Goal: Book appointment/travel/reservation

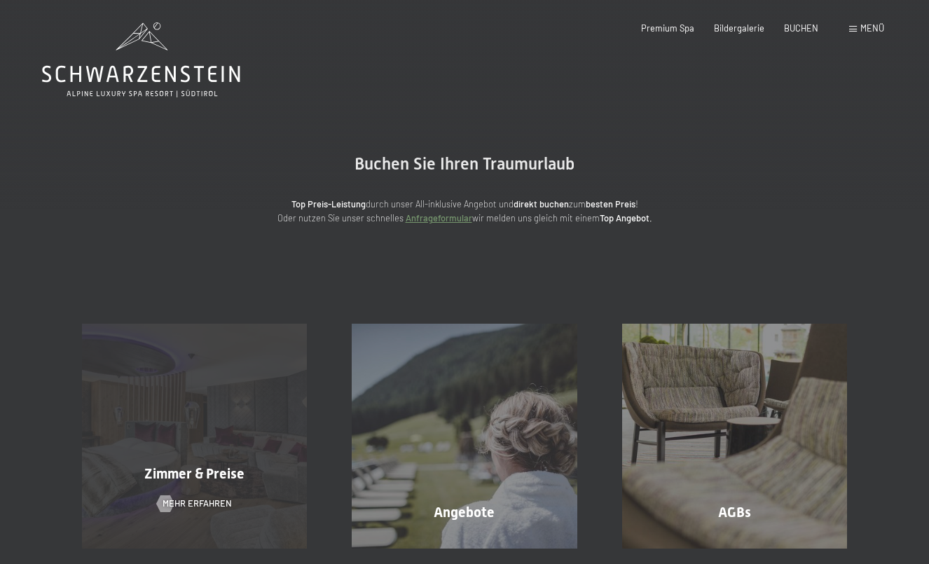
click at [271, 392] on div "Zimmer & Preise Mehr erfahren" at bounding box center [195, 436] width 270 height 225
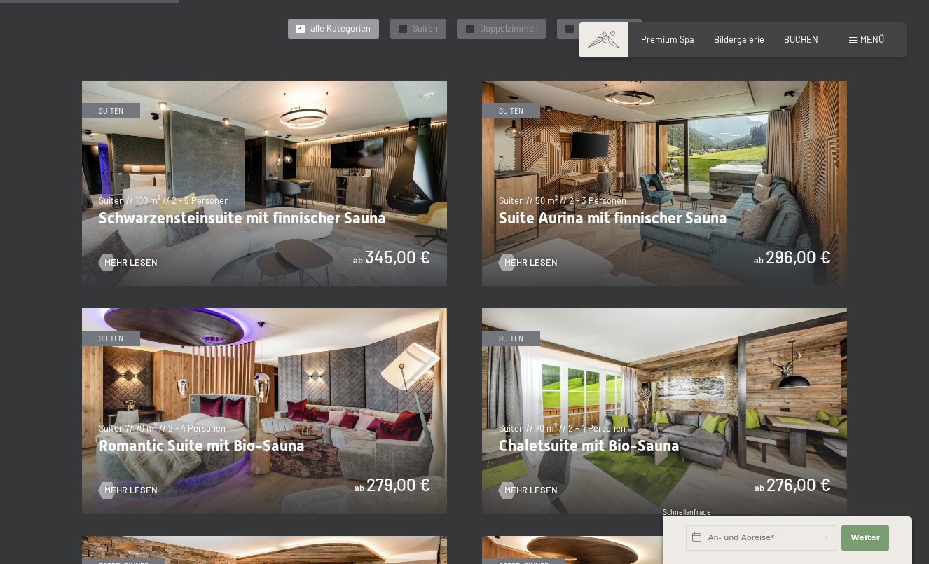
scroll to position [665, 0]
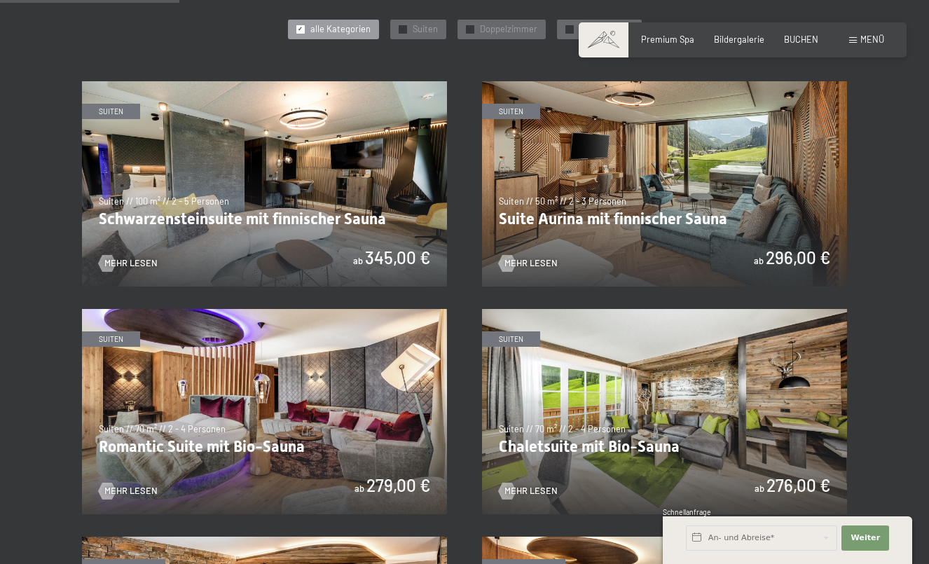
click at [611, 177] on img at bounding box center [664, 183] width 365 height 205
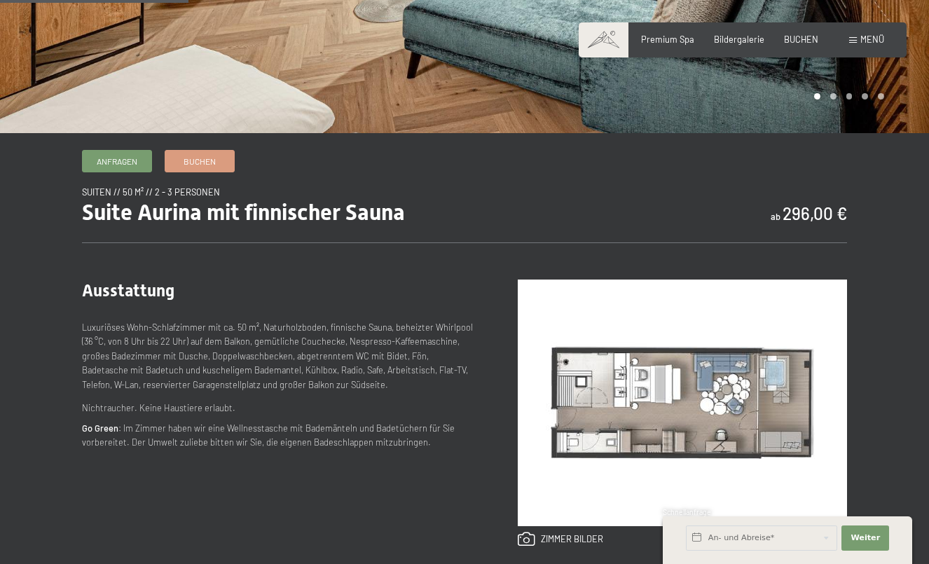
scroll to position [332, 0]
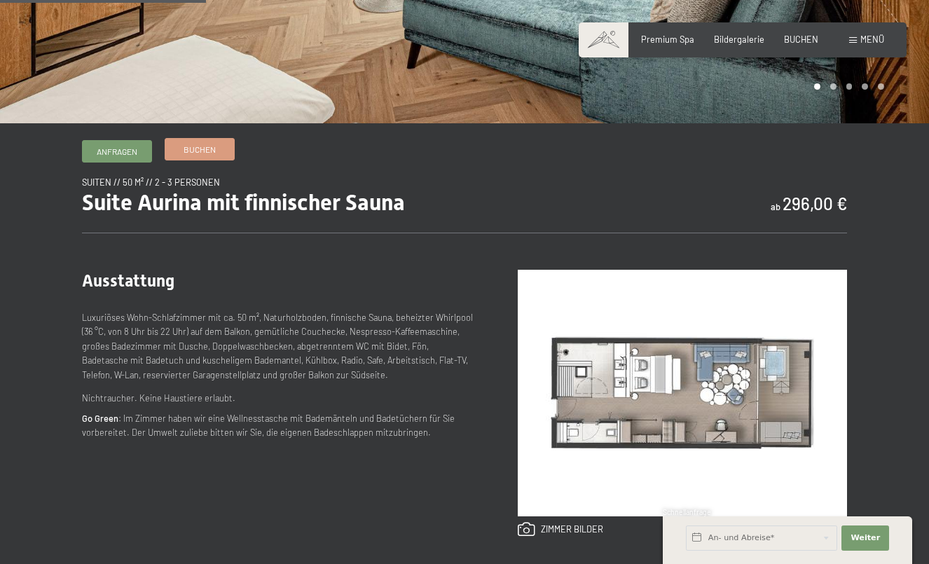
click at [219, 155] on link "Buchen" at bounding box center [199, 149] width 69 height 21
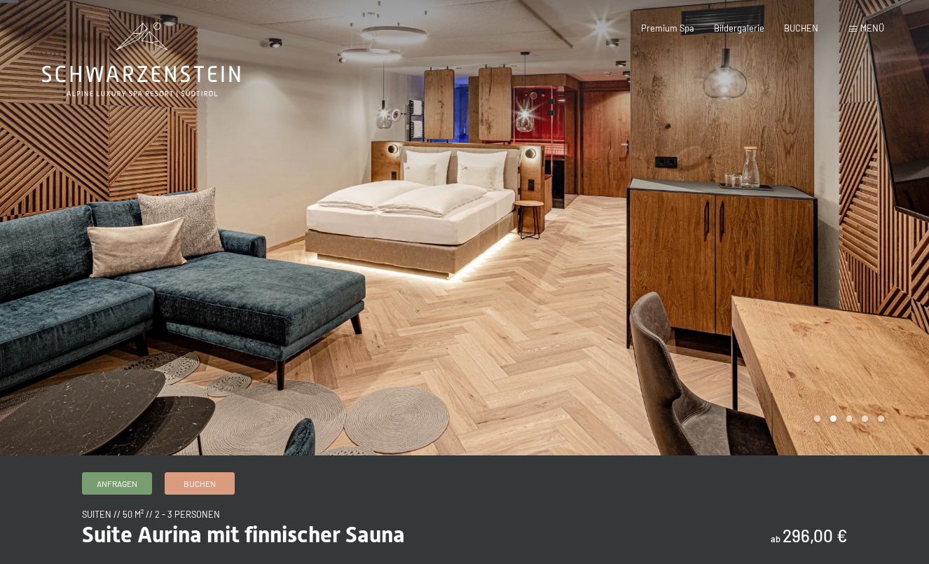
scroll to position [0, 0]
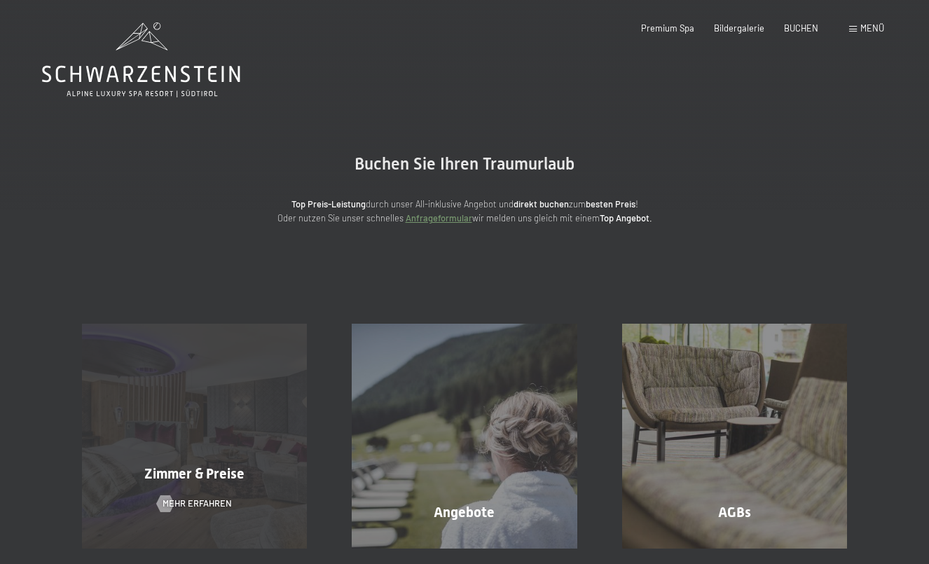
click at [191, 406] on div "Zimmer & Preise Mehr erfahren" at bounding box center [195, 436] width 270 height 225
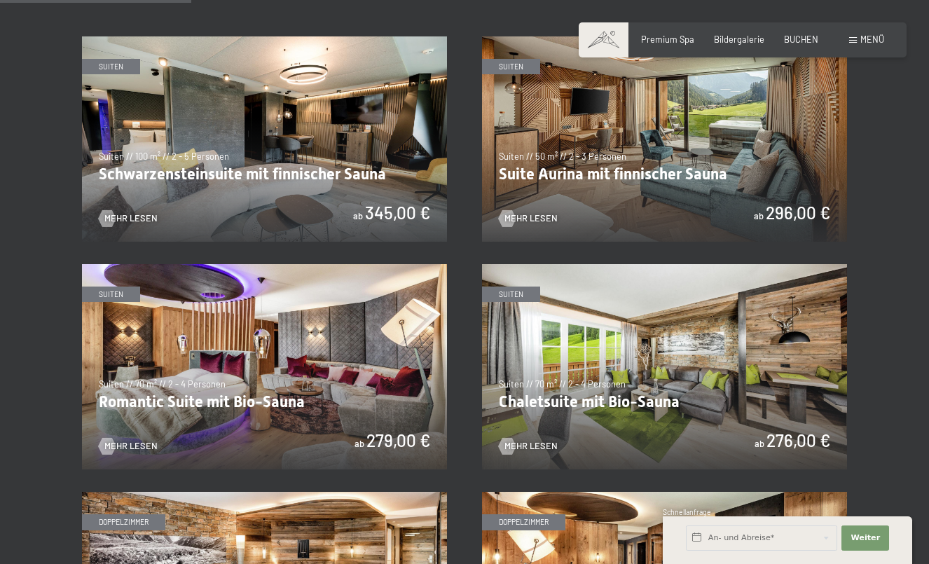
scroll to position [707, 0]
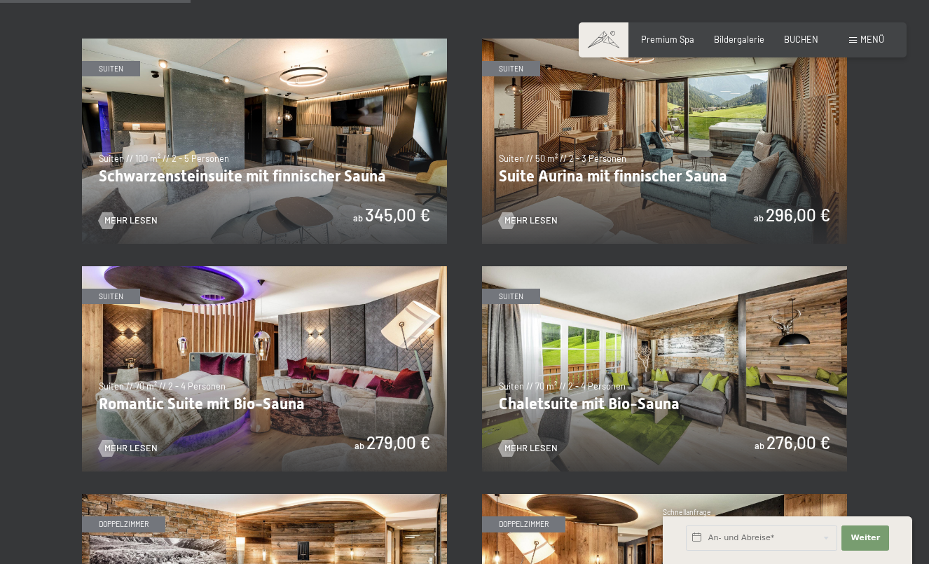
click at [258, 149] on img at bounding box center [264, 141] width 365 height 205
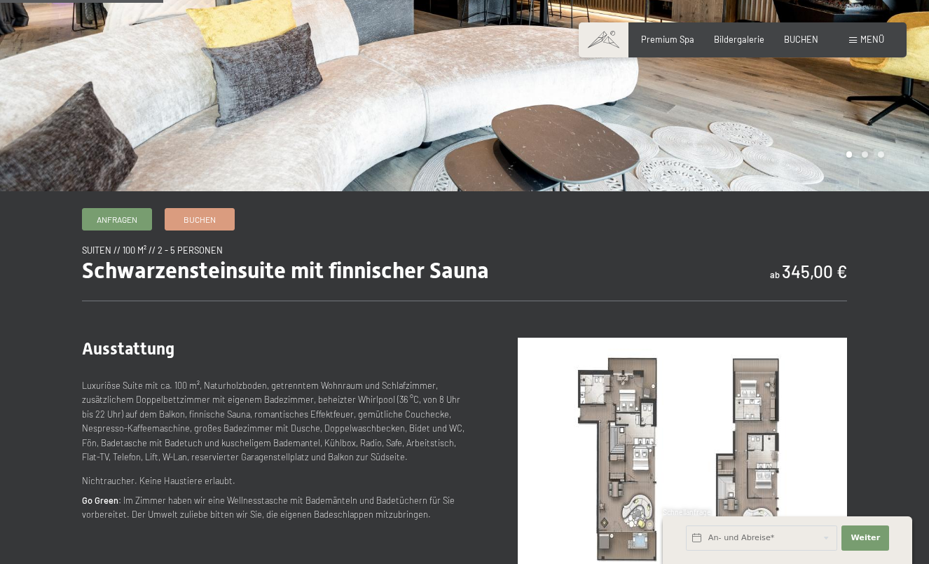
scroll to position [265, 0]
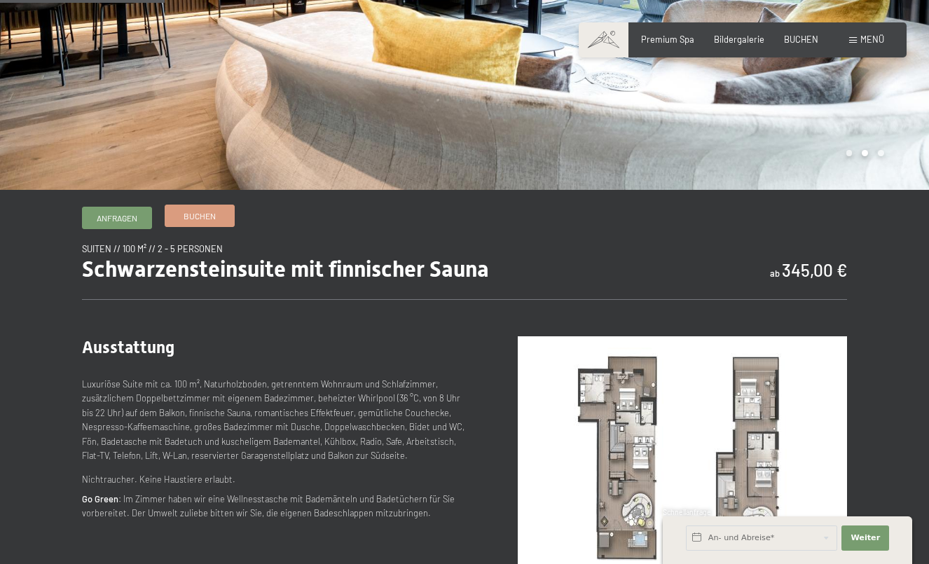
click at [203, 222] on link "Buchen" at bounding box center [199, 215] width 69 height 21
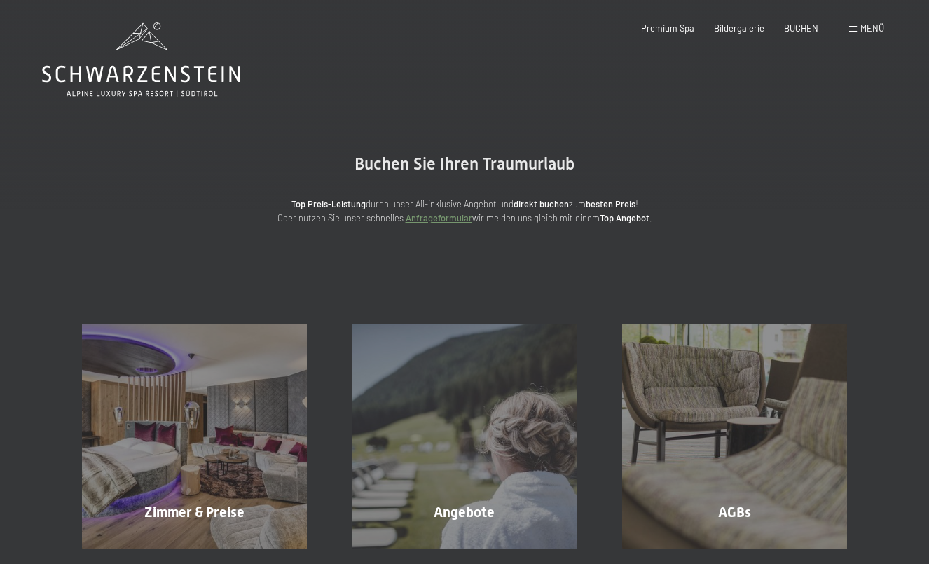
click at [203, 222] on p "Top Preis-Leistung durch unser All-inklusive Angebot und direkt buchen zum best…" at bounding box center [464, 211] width 560 height 29
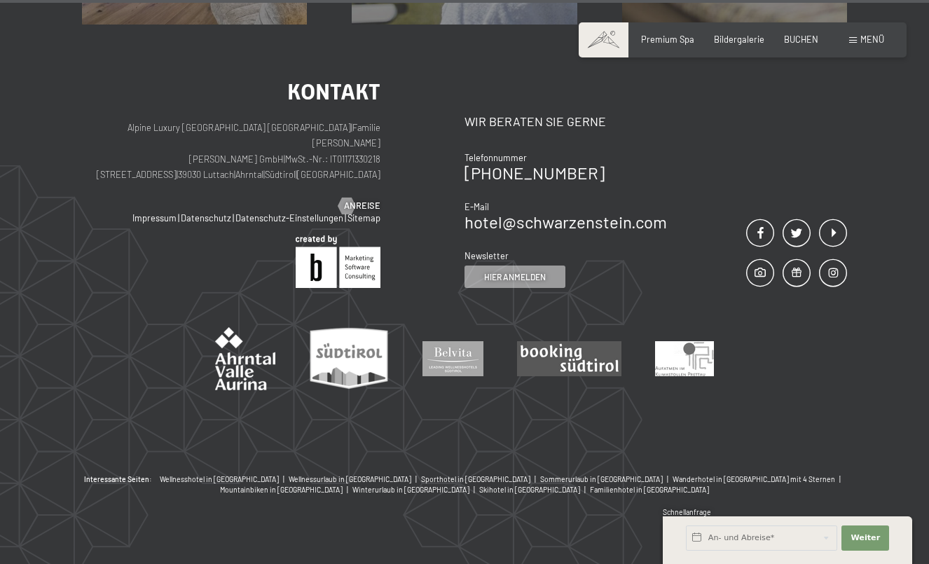
scroll to position [523, 0]
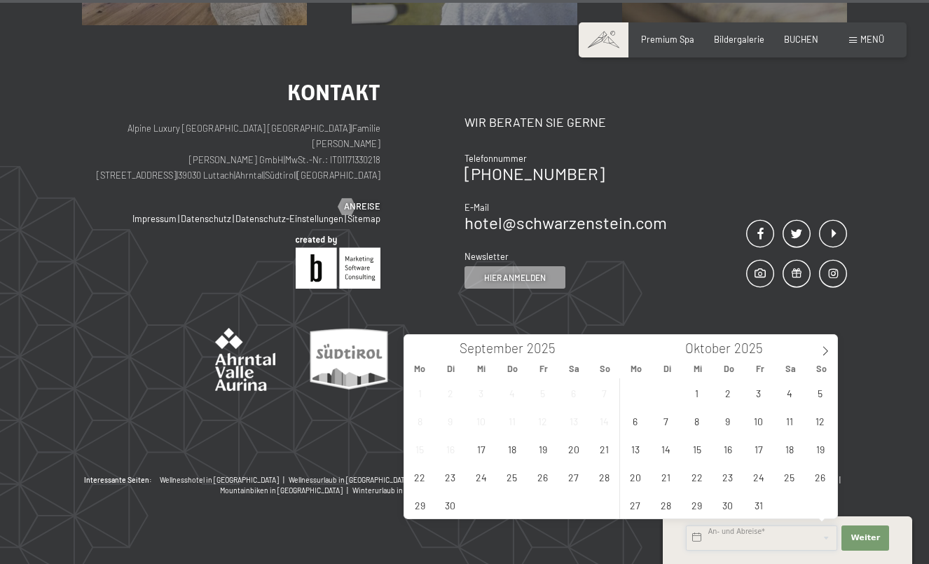
click at [740, 532] on input "text" at bounding box center [761, 537] width 151 height 25
click at [609, 454] on span "21" at bounding box center [603, 448] width 27 height 27
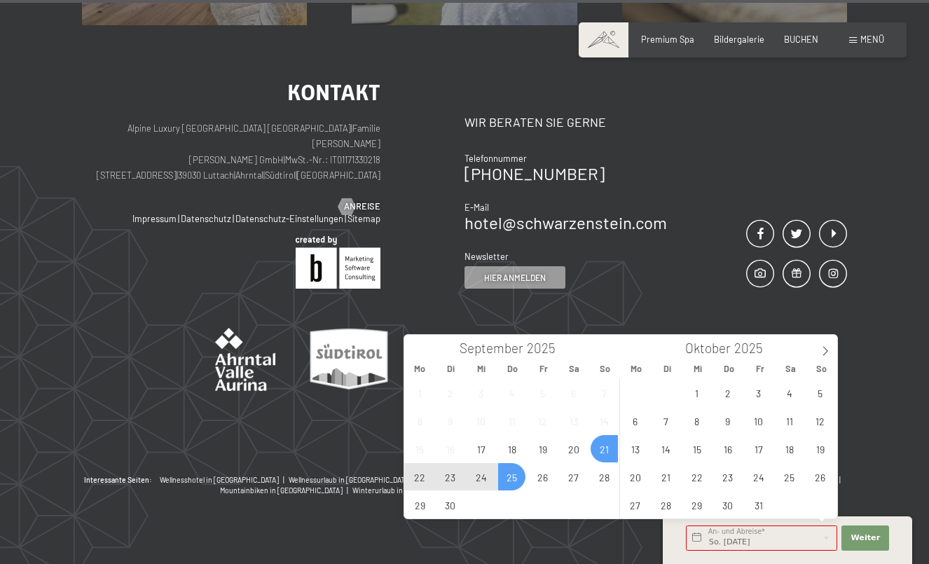
click at [509, 474] on span "25" at bounding box center [511, 476] width 27 height 27
type input "So. 21.09.2025 - Do. 25.09.2025"
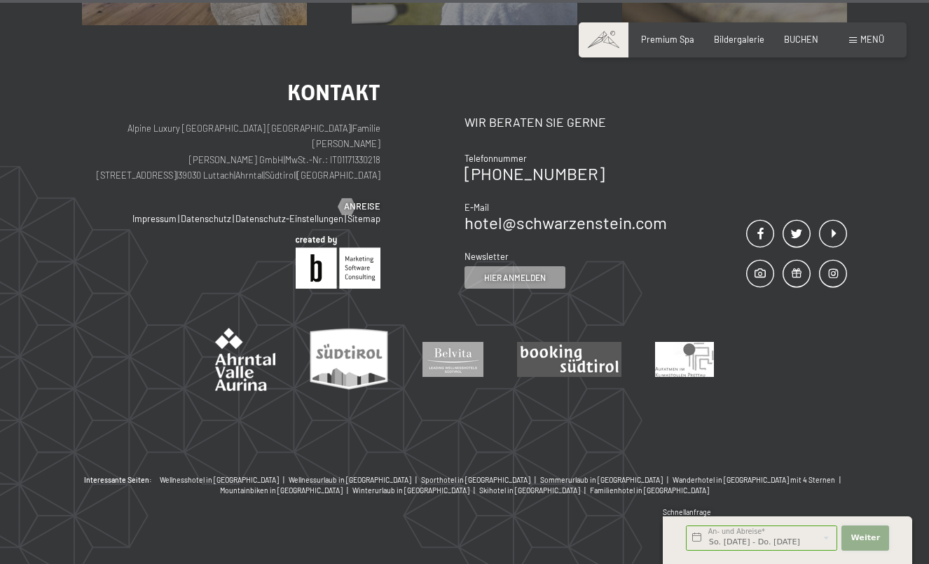
click at [876, 535] on span "Weiter" at bounding box center [864, 537] width 29 height 11
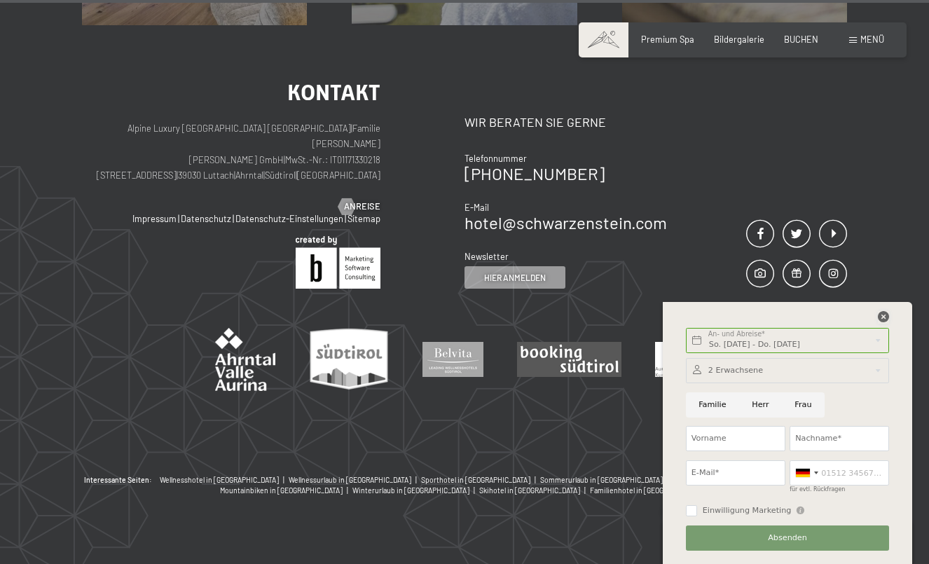
click at [887, 317] on icon at bounding box center [883, 316] width 11 height 11
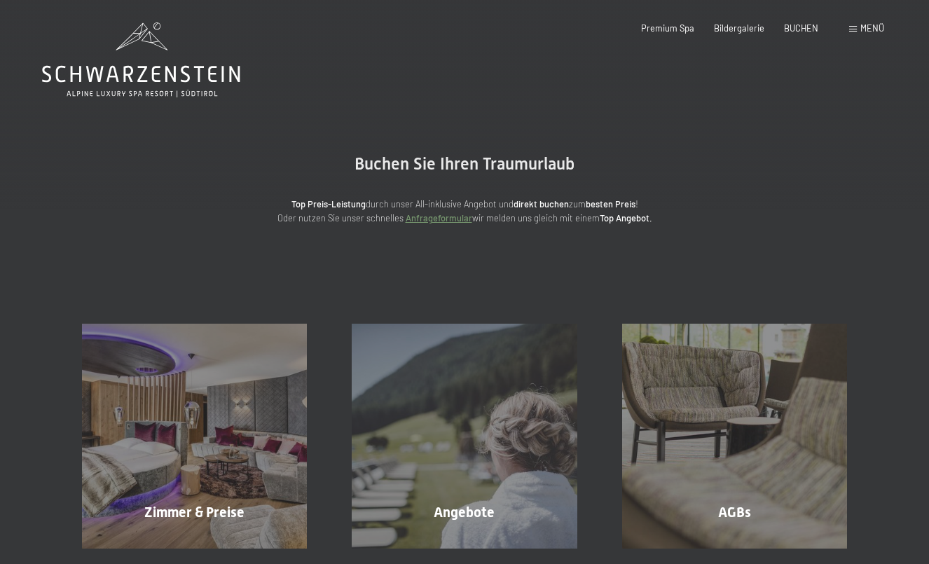
scroll to position [0, 0]
click at [799, 27] on span "BUCHEN" at bounding box center [801, 25] width 34 height 11
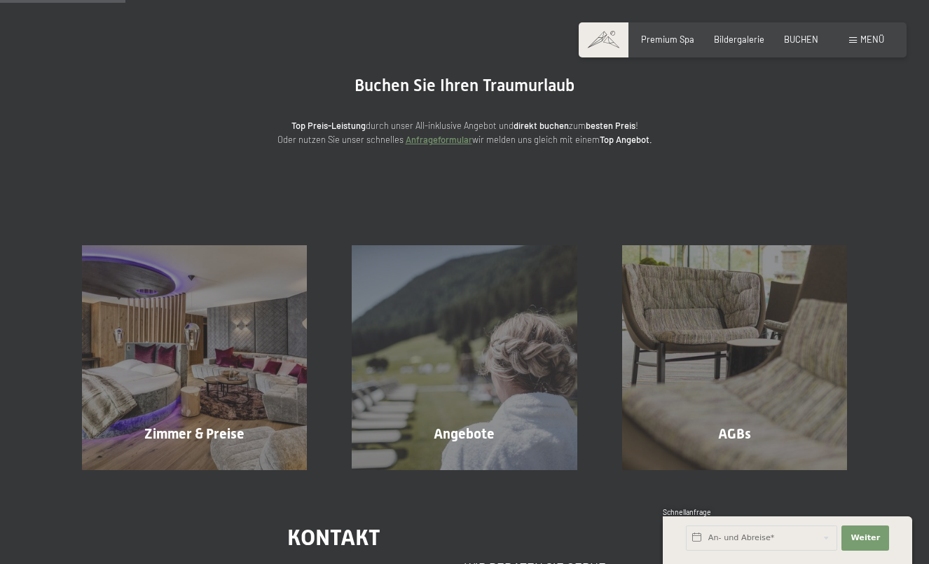
scroll to position [71, 0]
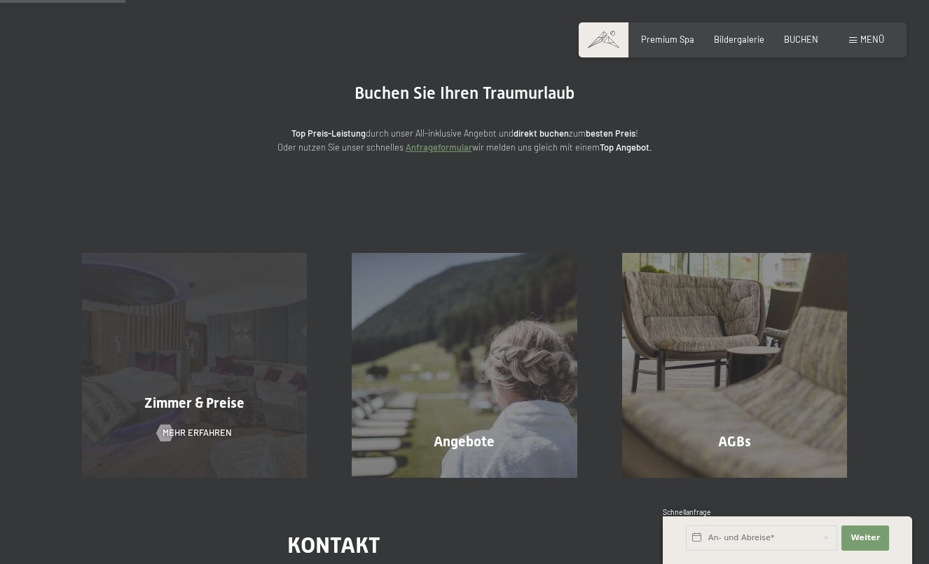
click at [265, 350] on div "Zimmer & Preise Mehr erfahren" at bounding box center [195, 365] width 270 height 225
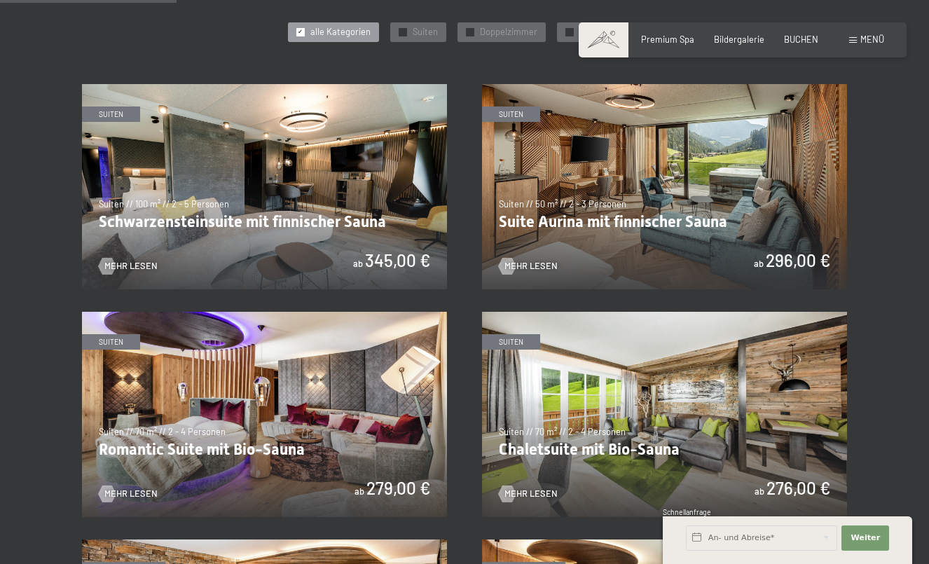
scroll to position [656, 0]
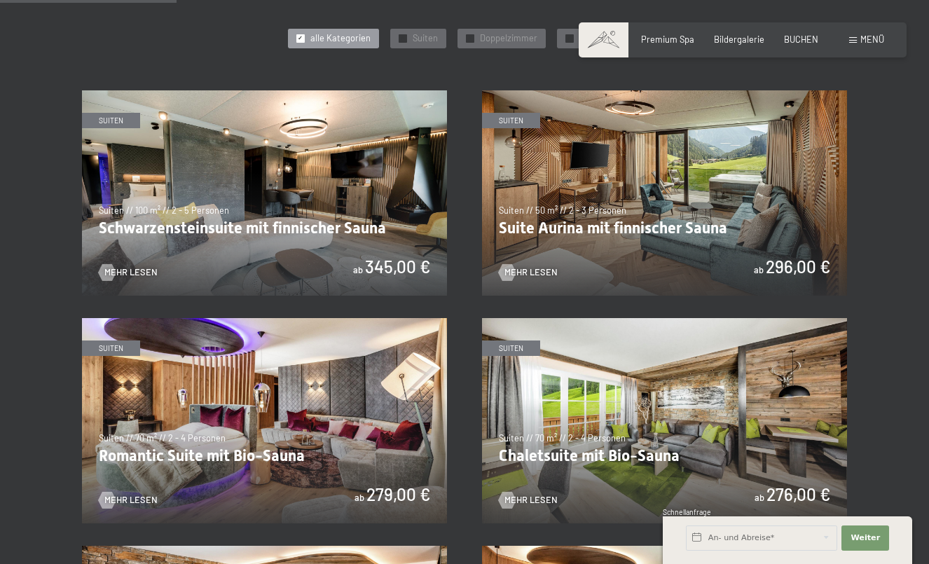
click at [286, 210] on img at bounding box center [264, 192] width 365 height 205
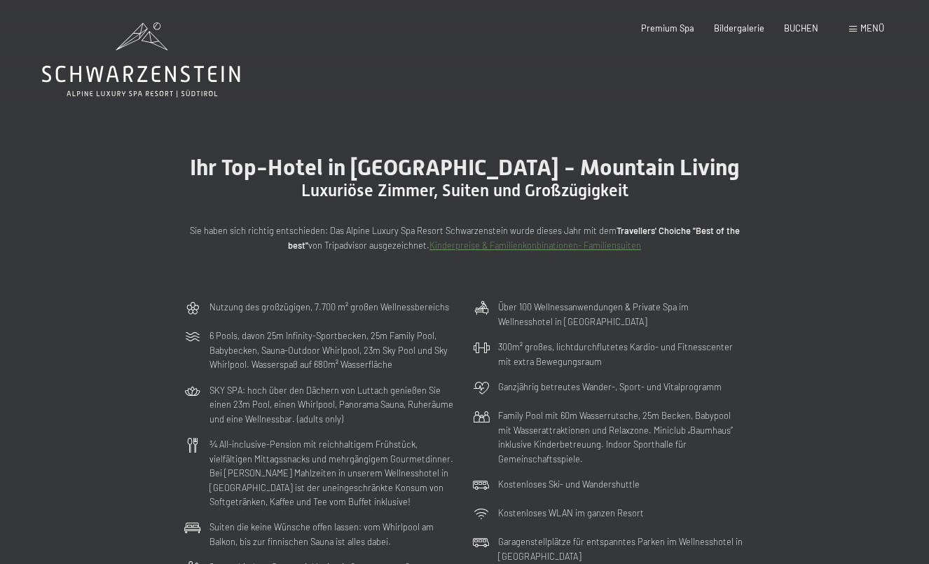
scroll to position [0, 0]
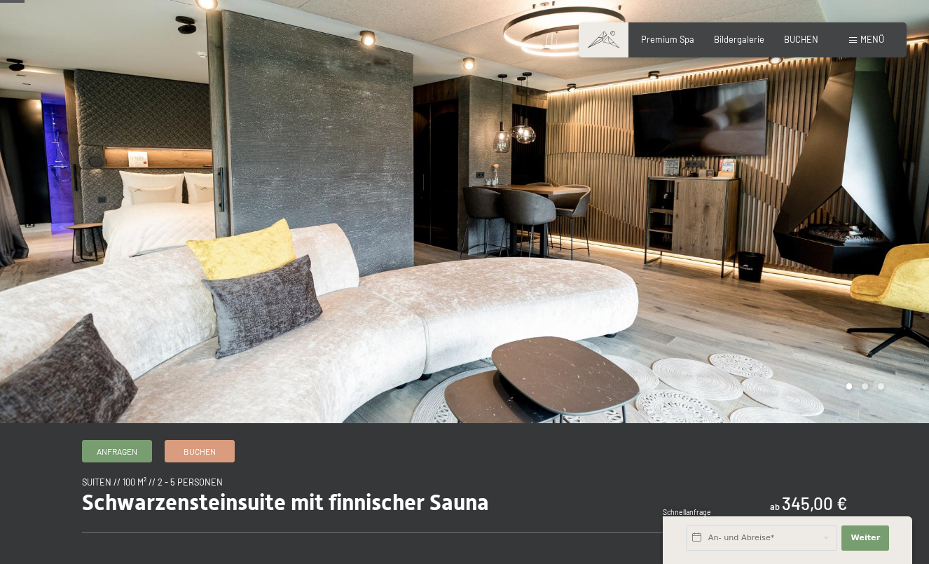
scroll to position [41, 0]
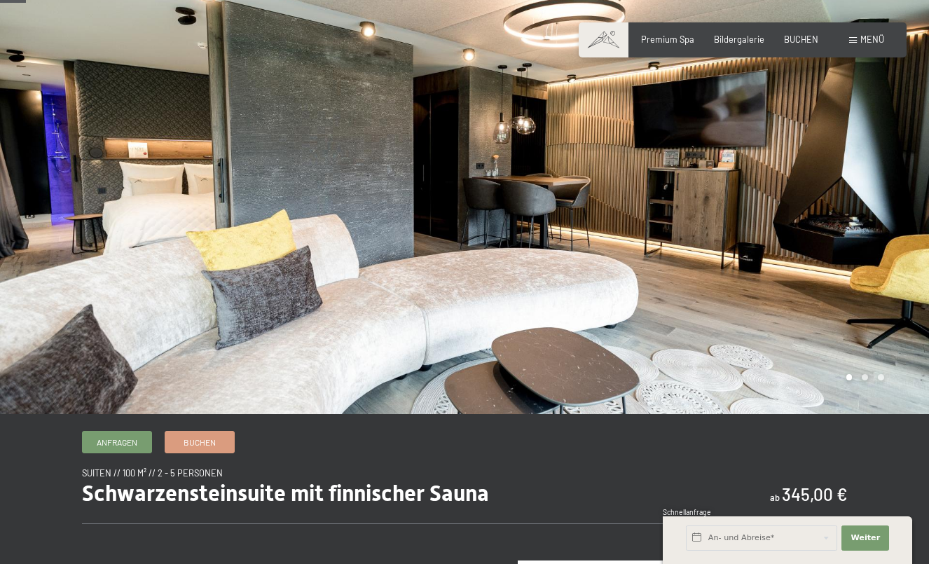
click at [647, 289] on div at bounding box center [696, 186] width 464 height 455
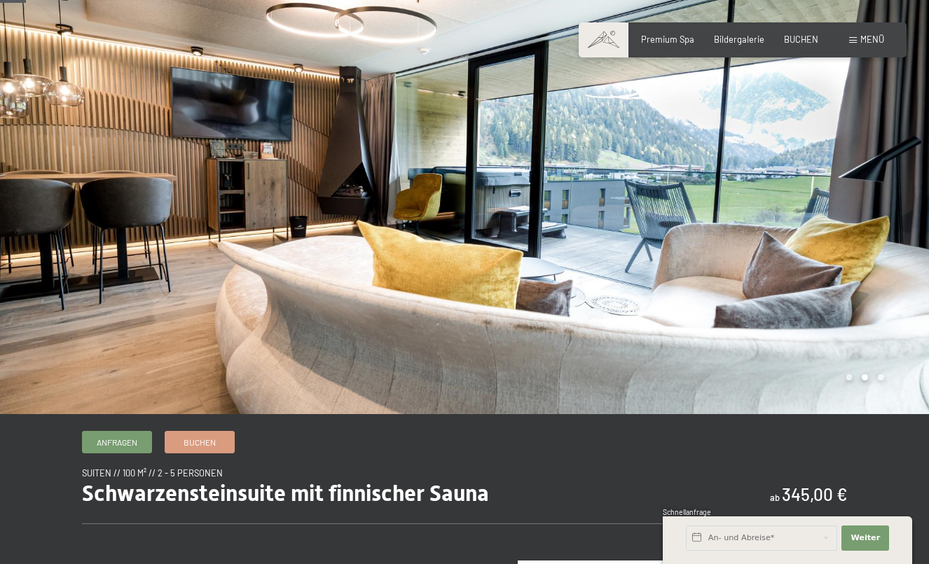
click at [647, 292] on div at bounding box center [696, 186] width 464 height 455
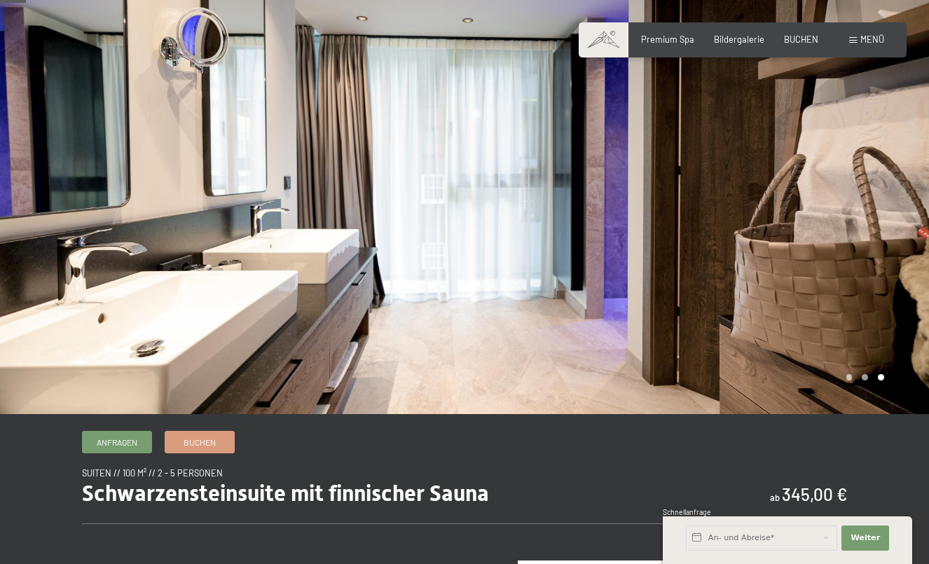
click at [647, 292] on div at bounding box center [696, 186] width 464 height 455
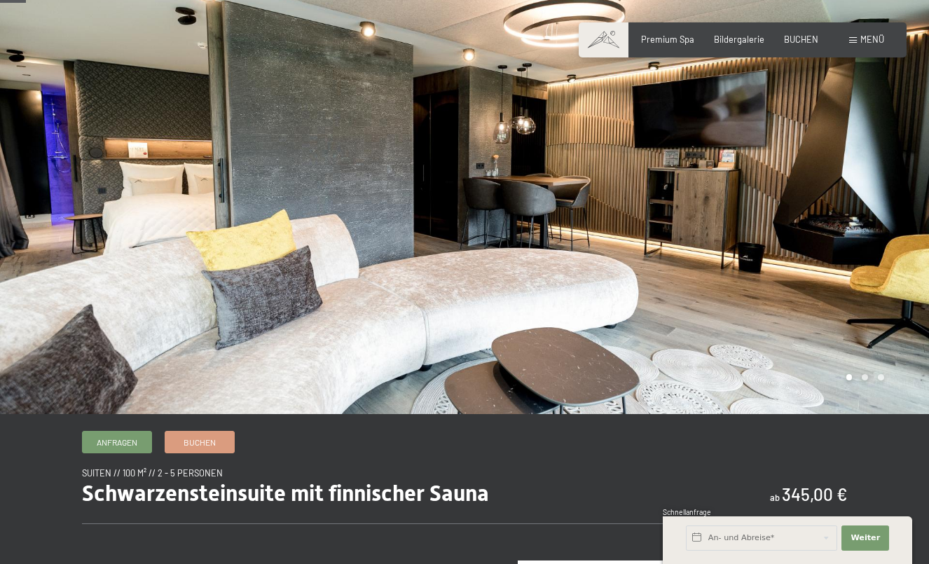
click at [647, 292] on div at bounding box center [696, 186] width 464 height 455
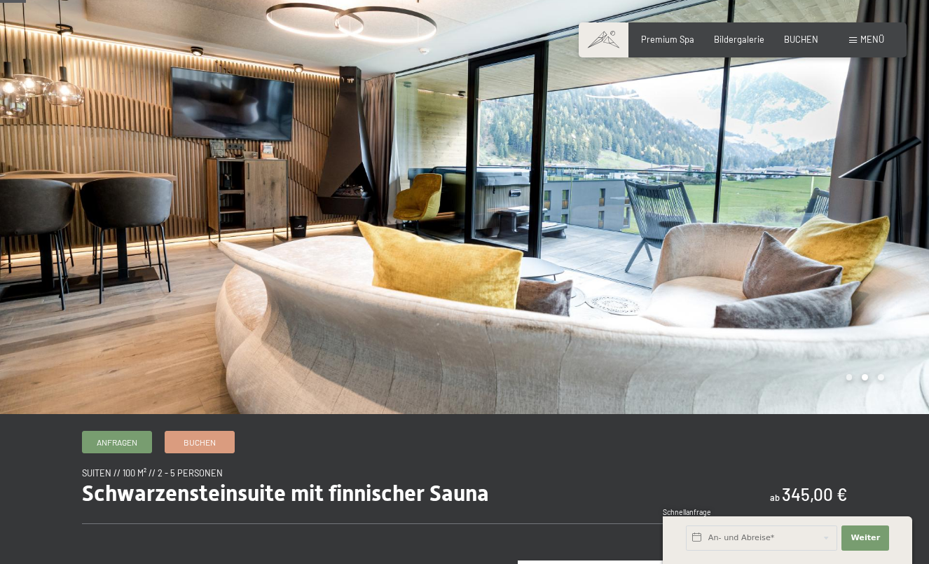
click at [647, 292] on div at bounding box center [696, 186] width 464 height 455
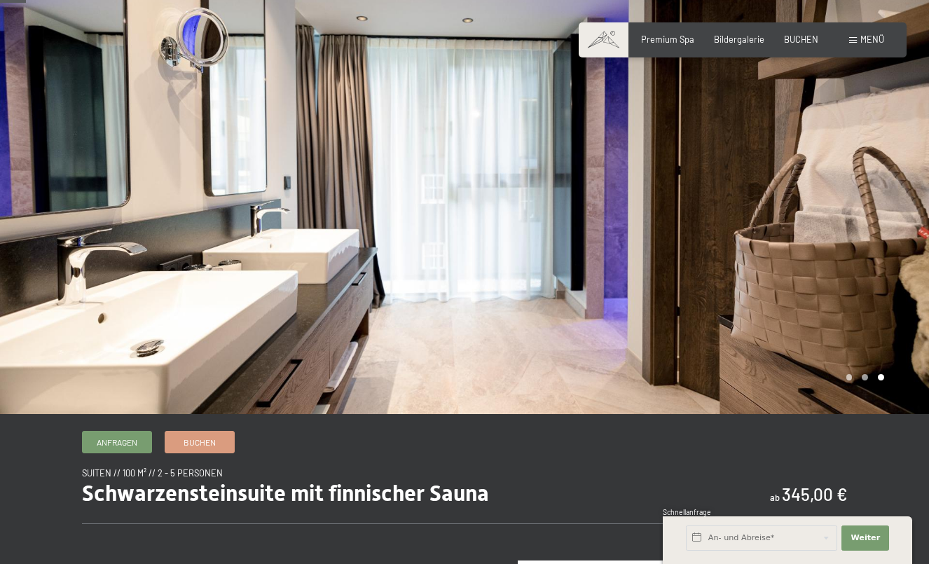
click at [647, 292] on div at bounding box center [696, 186] width 464 height 455
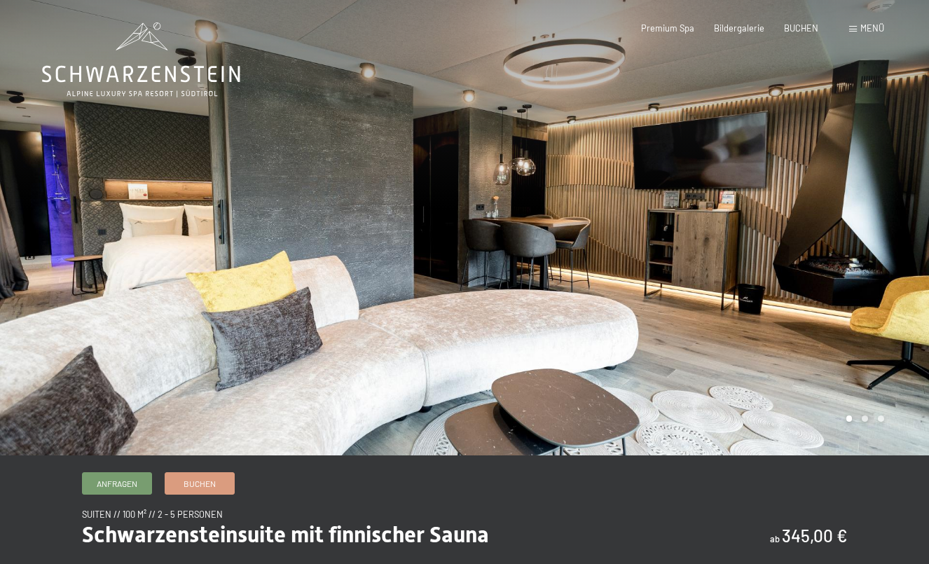
scroll to position [0, 0]
click at [681, 286] on div at bounding box center [696, 227] width 464 height 455
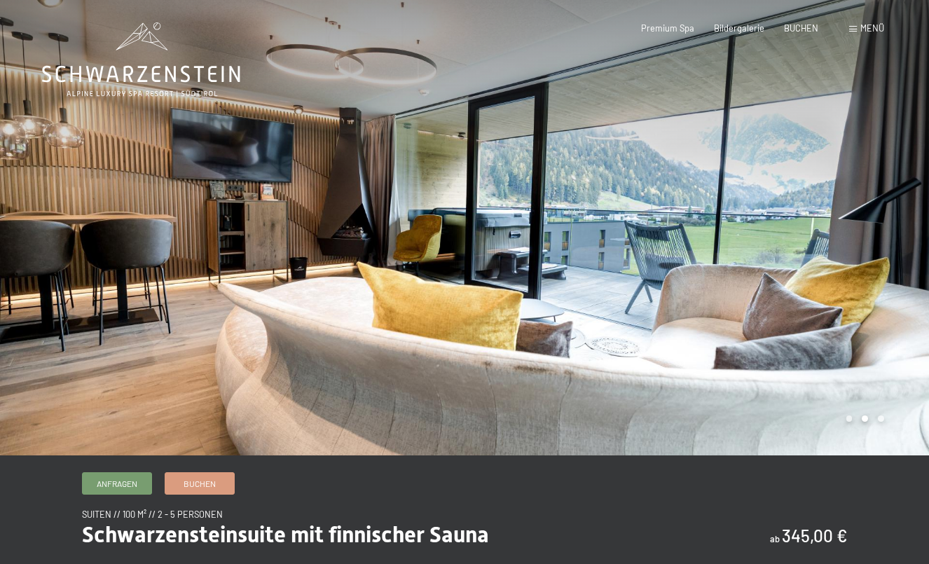
click at [681, 286] on div at bounding box center [696, 227] width 464 height 455
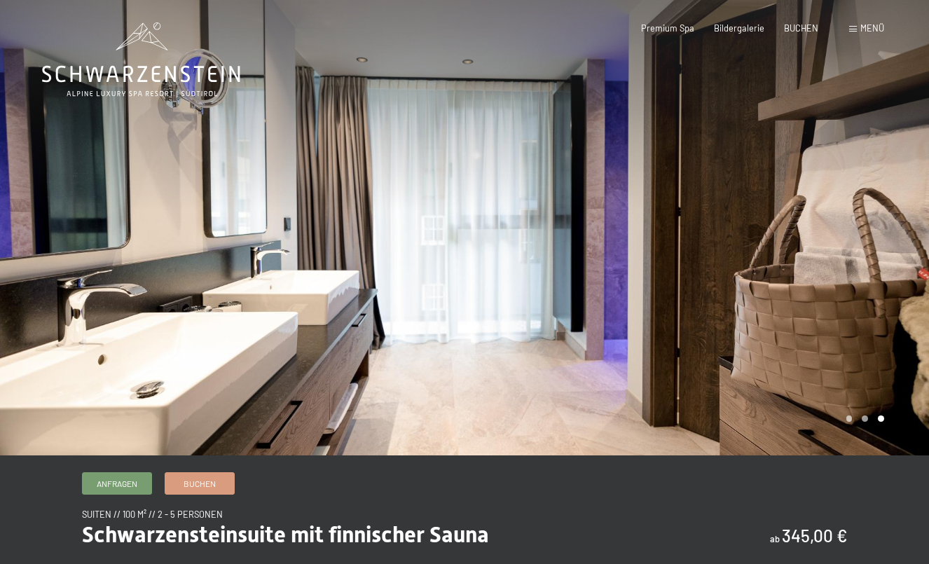
click at [681, 286] on div at bounding box center [696, 227] width 464 height 455
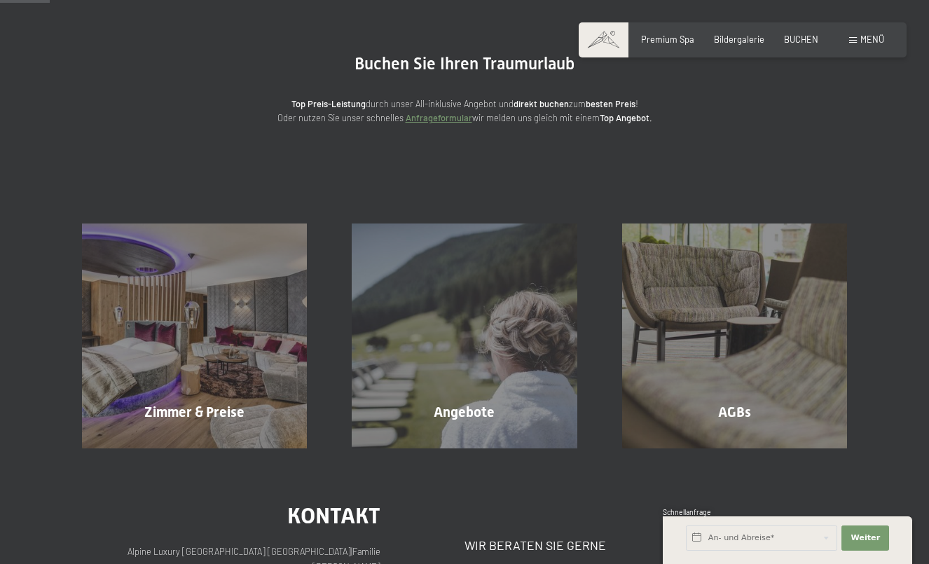
scroll to position [125, 0]
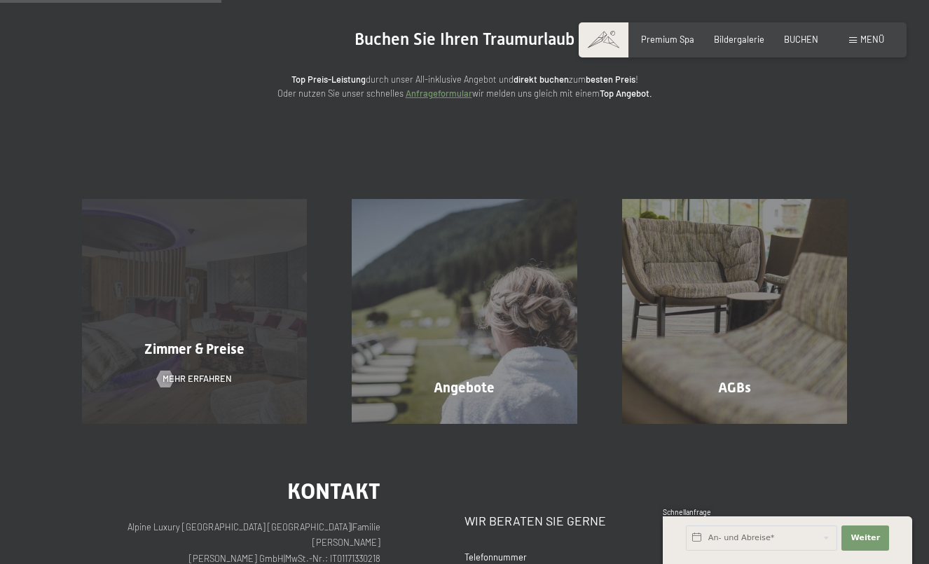
click at [209, 340] on div "Zimmer & Preise" at bounding box center [195, 349] width 270 height 20
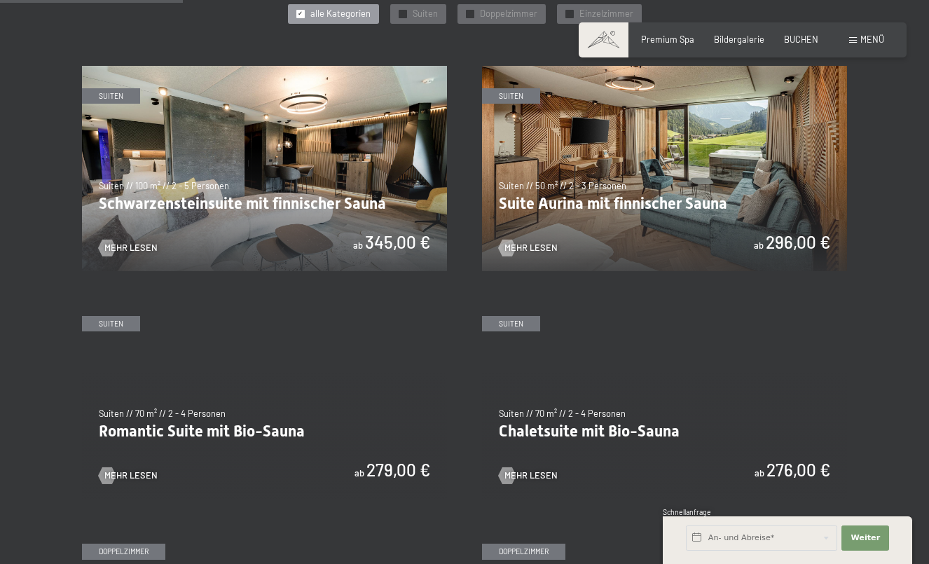
scroll to position [677, 0]
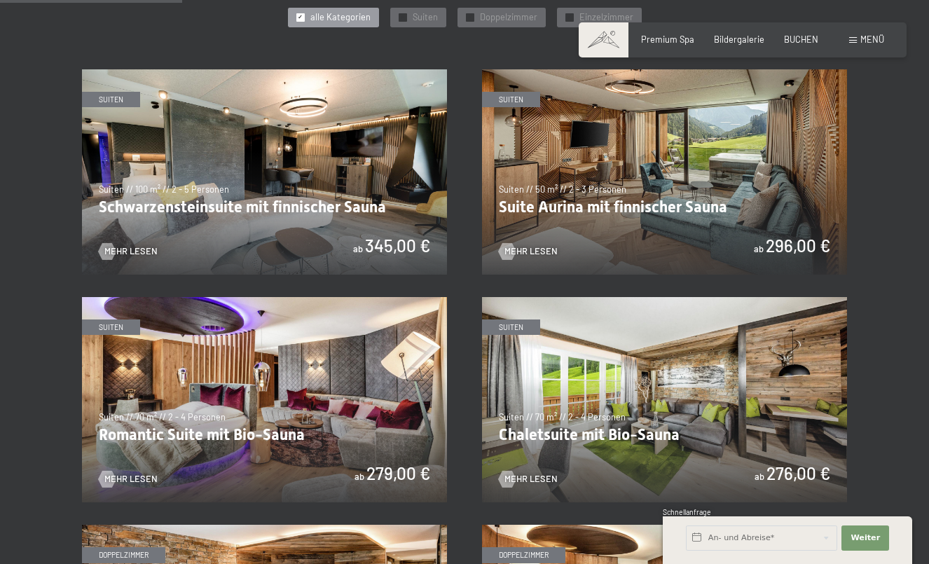
click at [629, 165] on img at bounding box center [664, 171] width 365 height 205
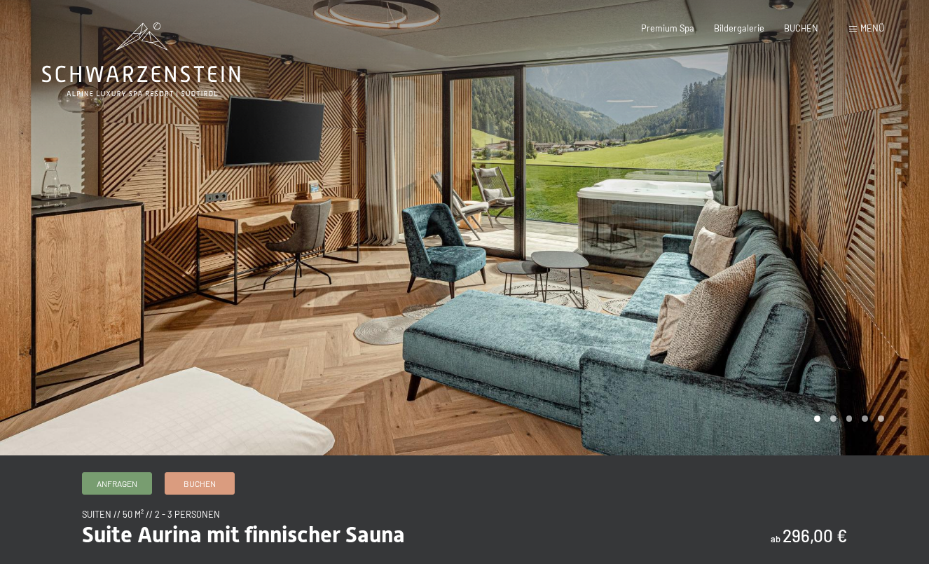
click at [815, 263] on div at bounding box center [696, 227] width 464 height 455
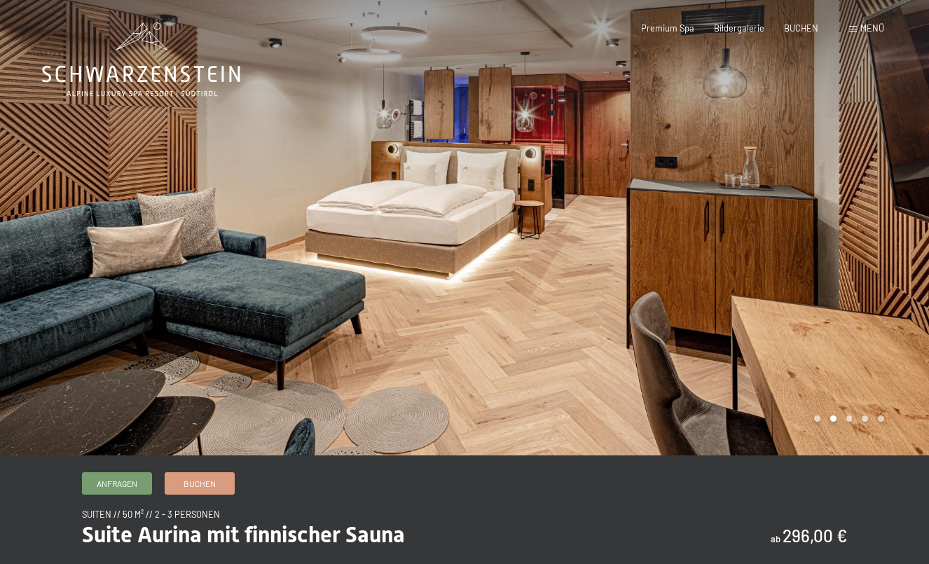
click at [815, 263] on div at bounding box center [696, 227] width 464 height 455
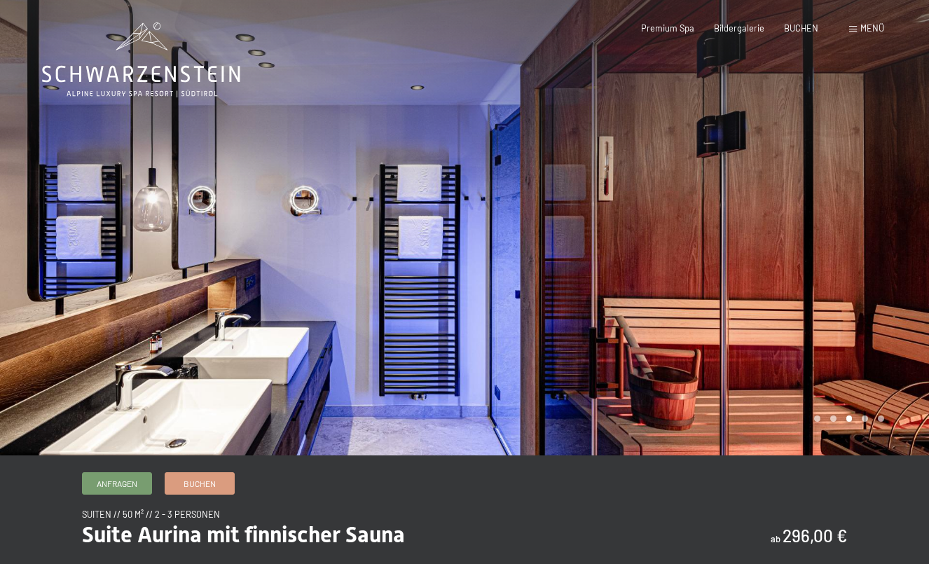
click at [815, 263] on div at bounding box center [696, 227] width 464 height 455
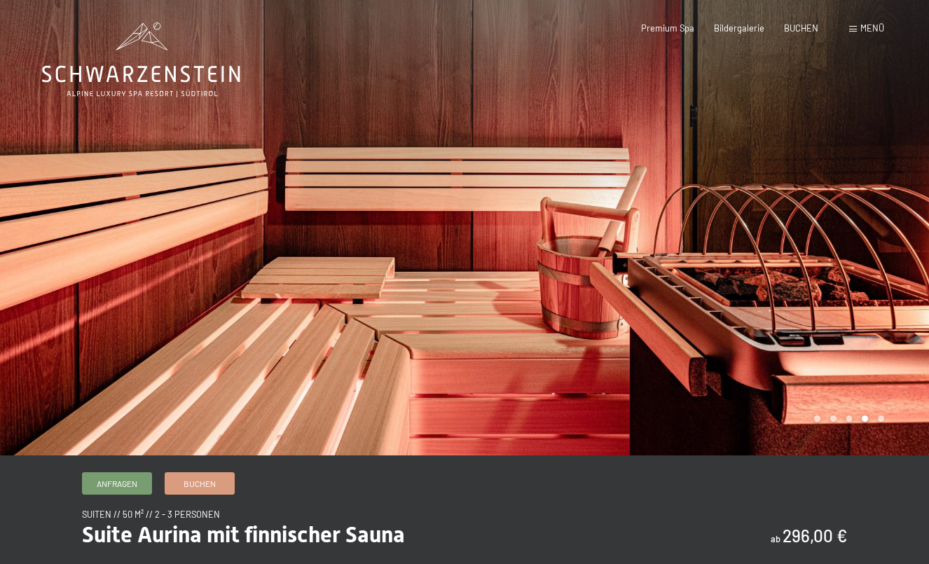
click at [815, 263] on div at bounding box center [696, 227] width 464 height 455
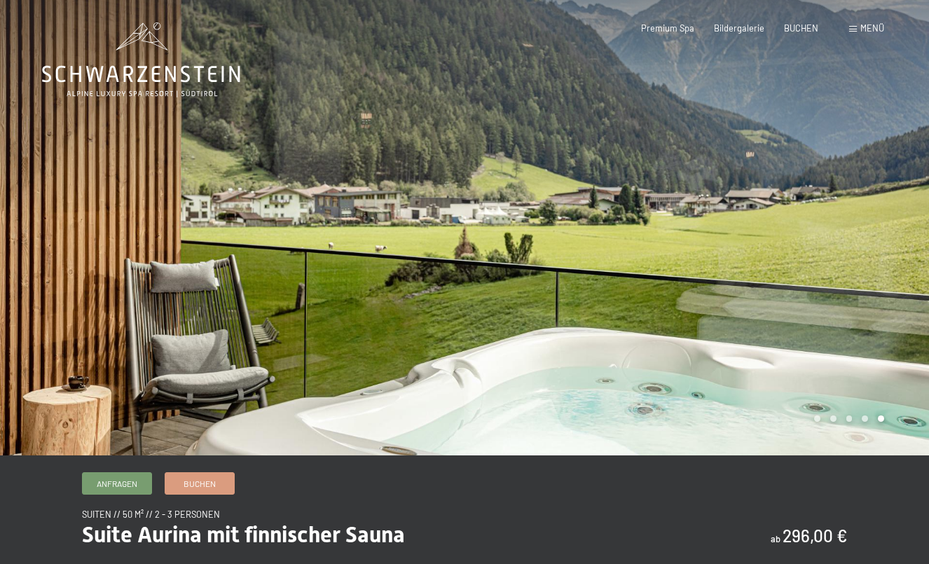
click at [815, 263] on div at bounding box center [696, 227] width 464 height 455
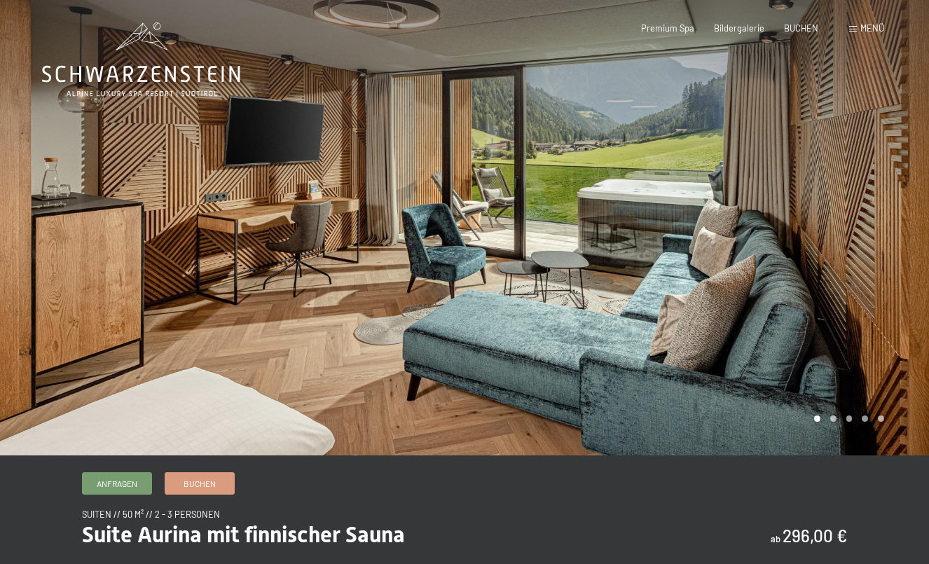
click at [817, 257] on div at bounding box center [696, 227] width 464 height 455
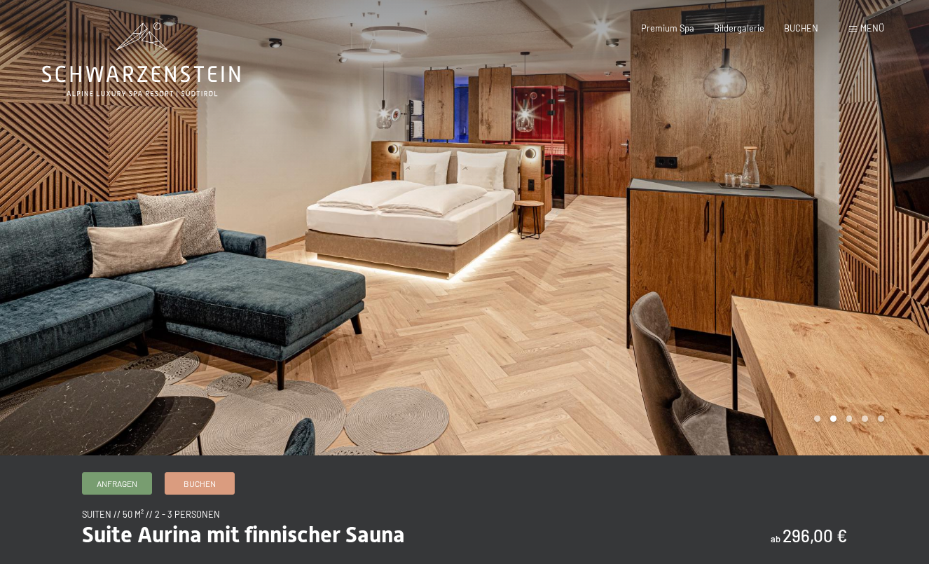
click at [817, 257] on div at bounding box center [696, 227] width 464 height 455
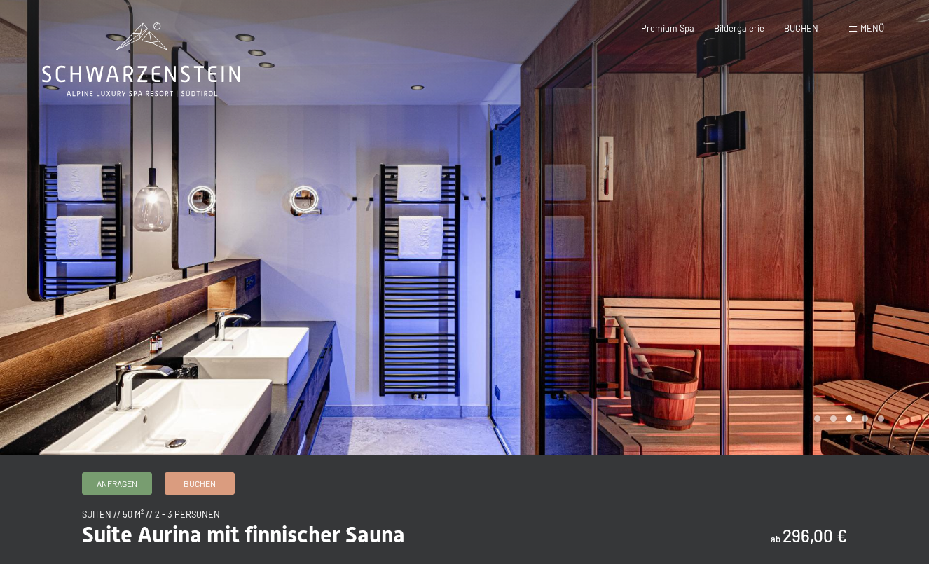
click at [817, 257] on div at bounding box center [696, 227] width 464 height 455
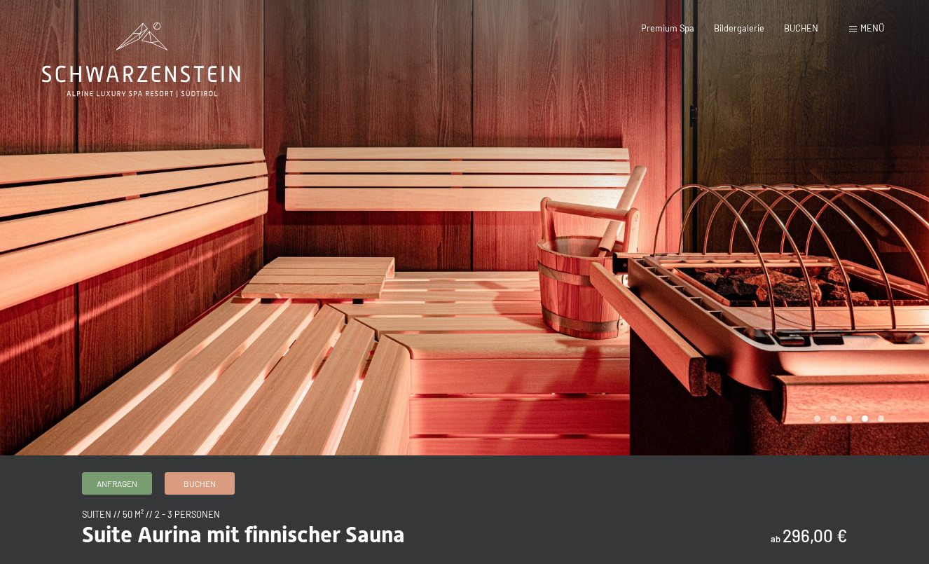
click at [817, 257] on div at bounding box center [696, 227] width 464 height 455
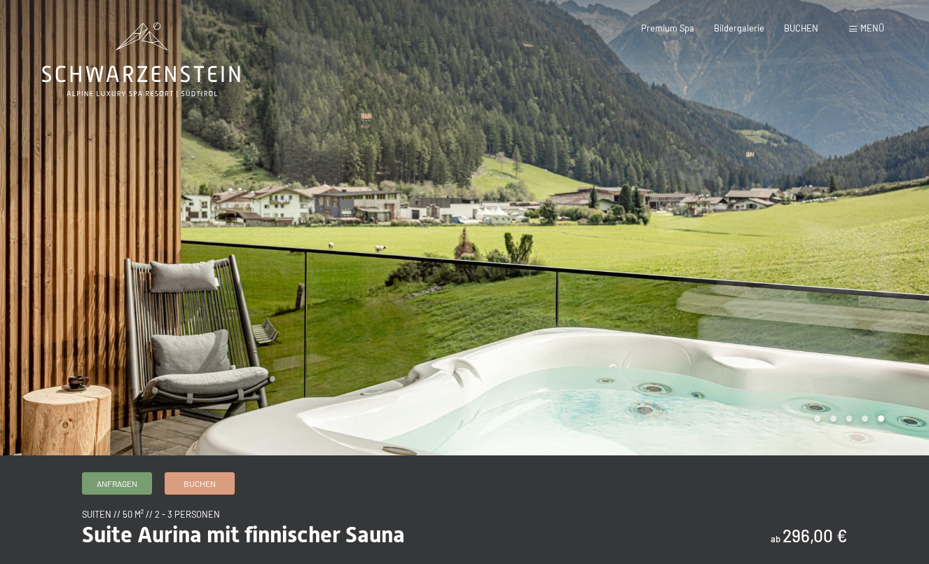
click at [817, 257] on div at bounding box center [696, 227] width 464 height 455
